Goal: Find specific page/section: Find specific page/section

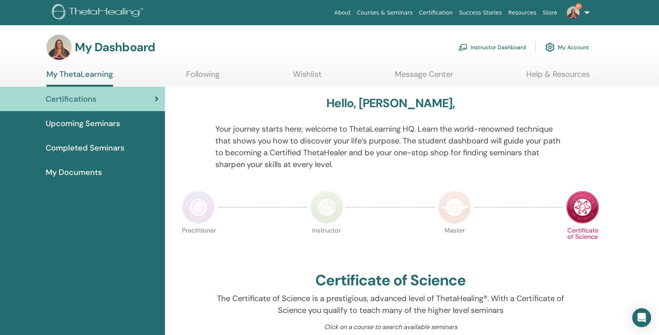
click at [489, 48] on link "Instructor Dashboard" at bounding box center [492, 47] width 68 height 17
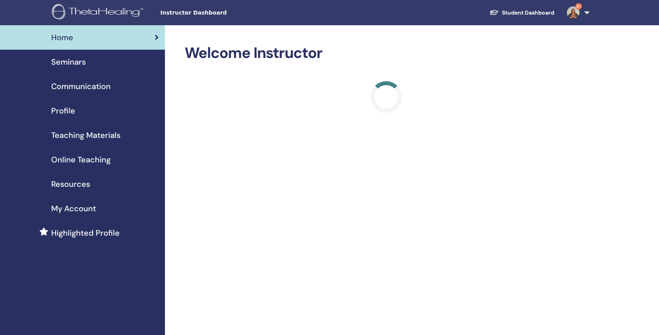
click at [90, 135] on span "Teaching Materials" at bounding box center [85, 135] width 69 height 12
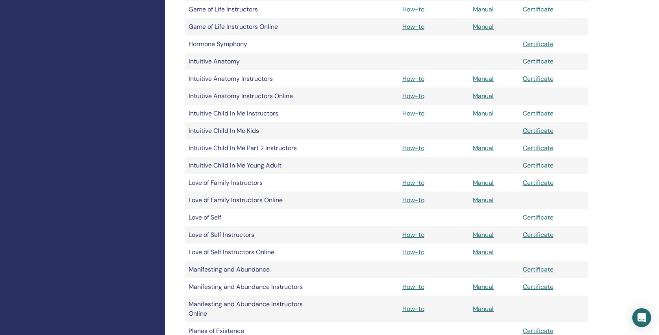
scroll to position [964, 0]
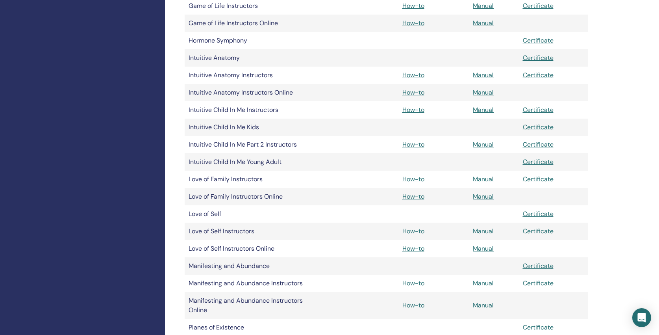
click at [416, 282] on link "How-to" at bounding box center [413, 283] width 22 height 8
